Goal: Task Accomplishment & Management: Use online tool/utility

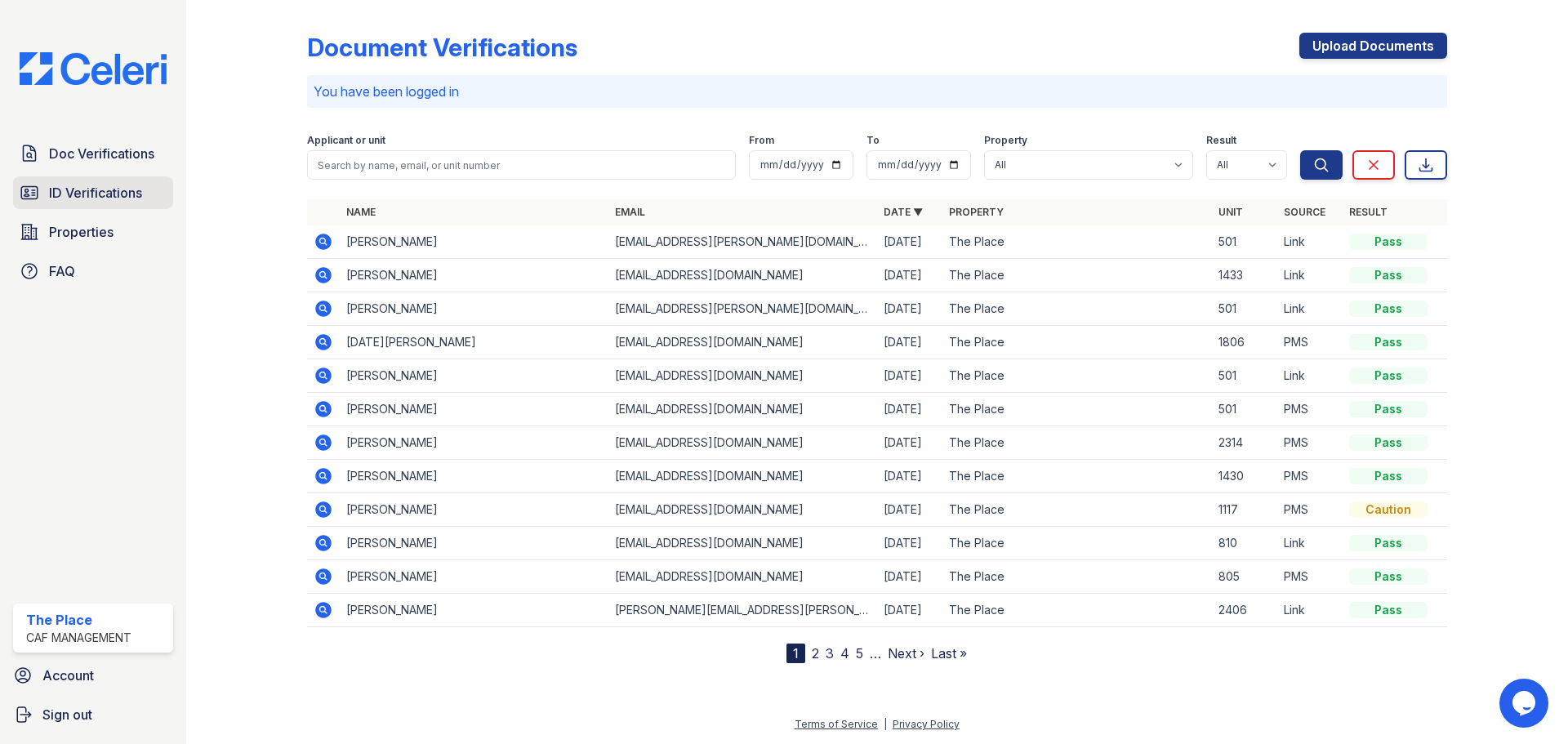
click at [150, 192] on link "ID Verifications" at bounding box center [93, 193] width 160 height 32
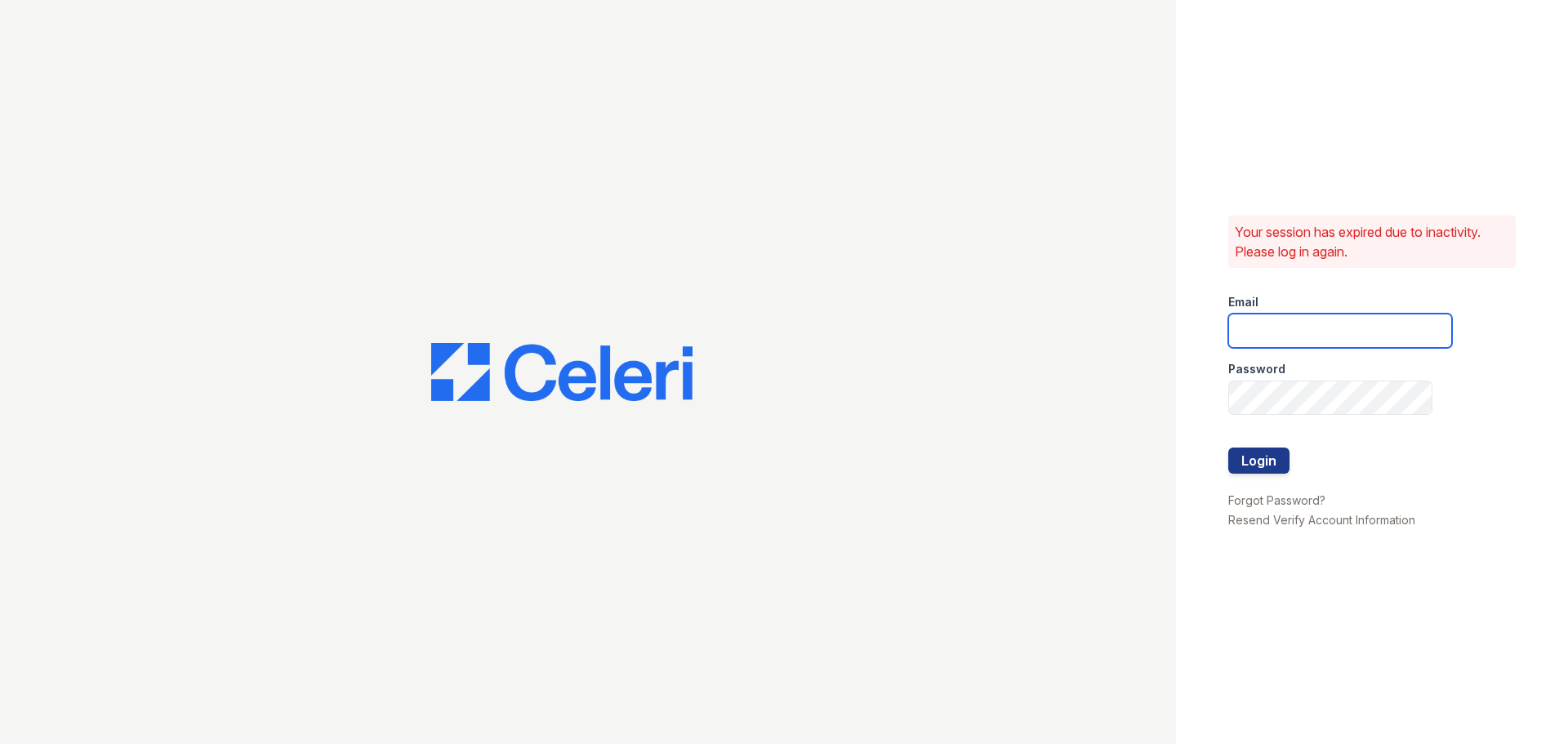
type input "[EMAIL_ADDRESS][DOMAIN_NAME]"
click at [1253, 460] on button "Login" at bounding box center [1259, 460] width 61 height 26
